Goal: Entertainment & Leisure: Consume media (video, audio)

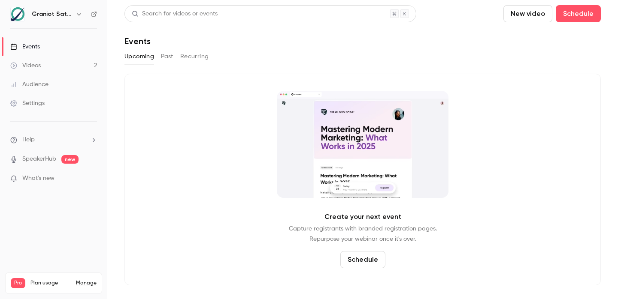
click at [35, 73] on link "Videos 2" at bounding box center [53, 65] width 107 height 19
